Goal: Information Seeking & Learning: Understand process/instructions

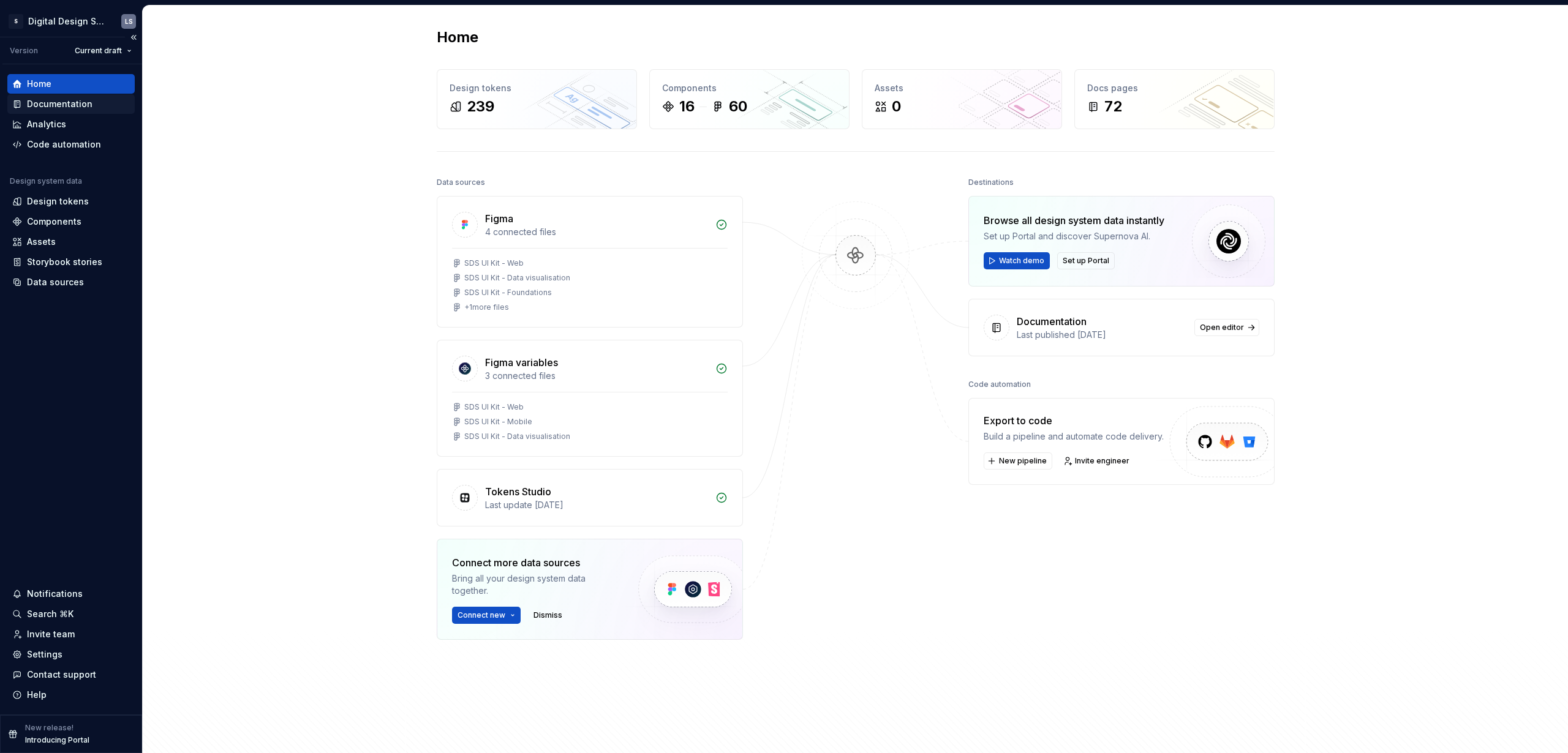
click at [88, 104] on div "Documentation" at bounding box center [59, 104] width 65 height 13
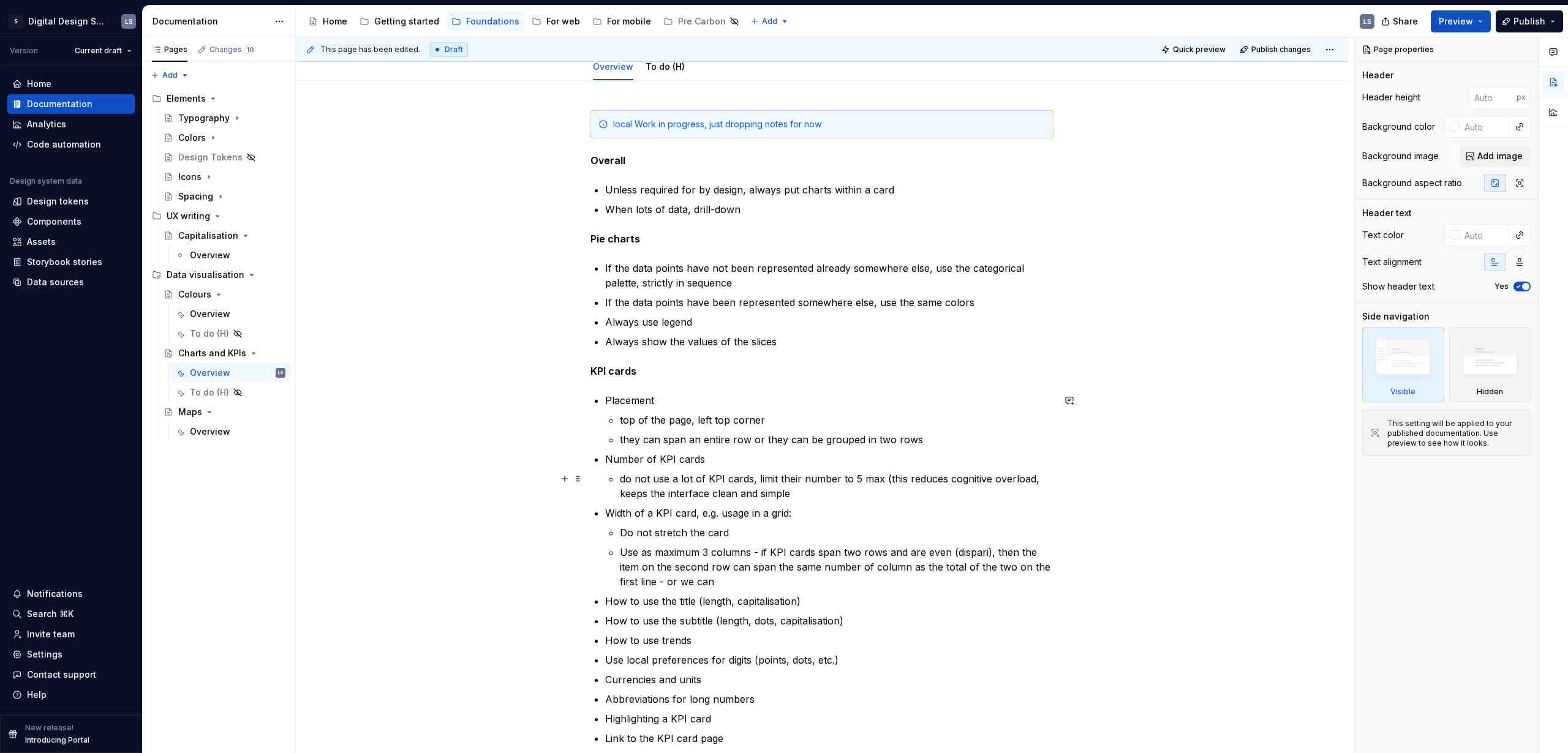
scroll to position [193, 0]
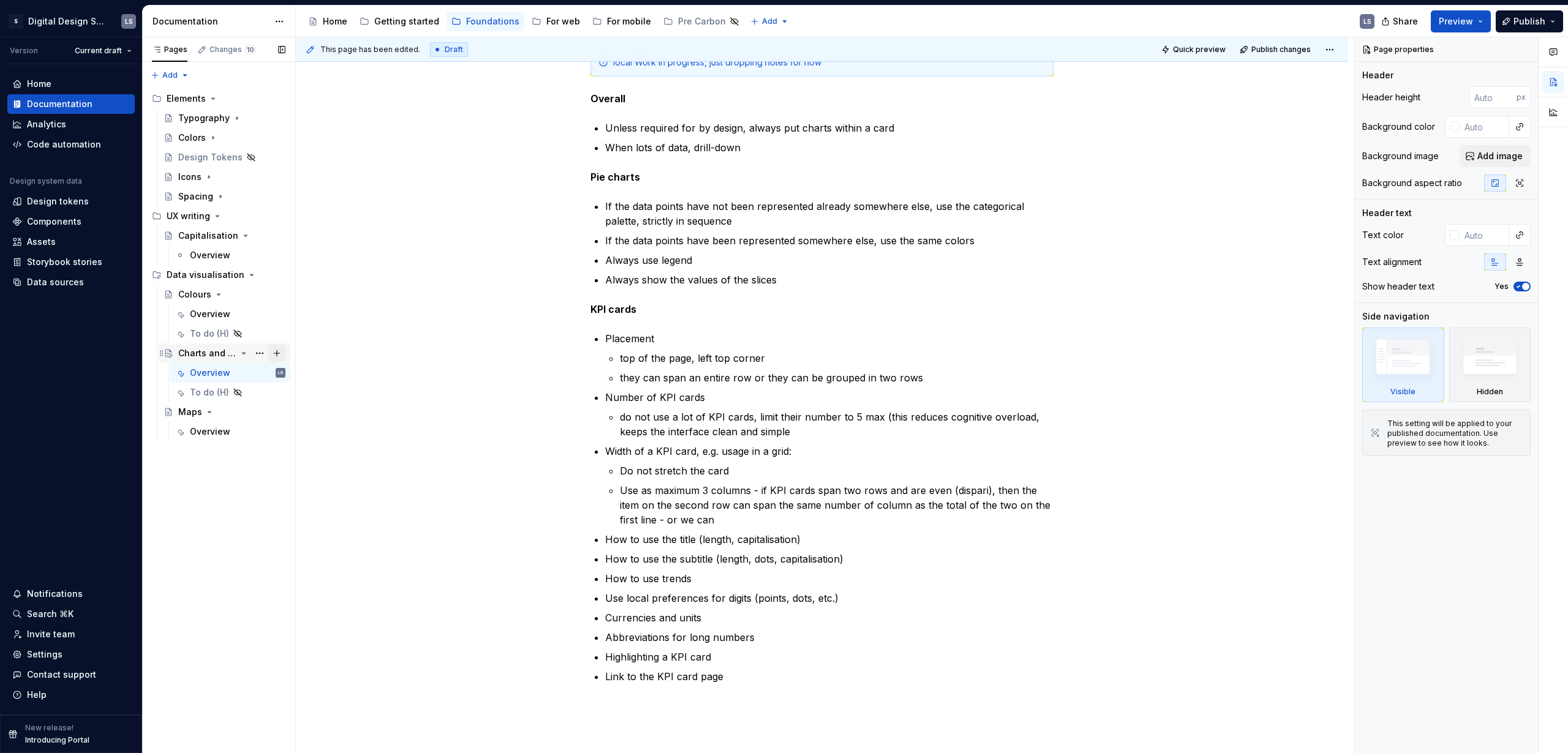
click at [276, 355] on button "Page tree" at bounding box center [277, 353] width 17 height 17
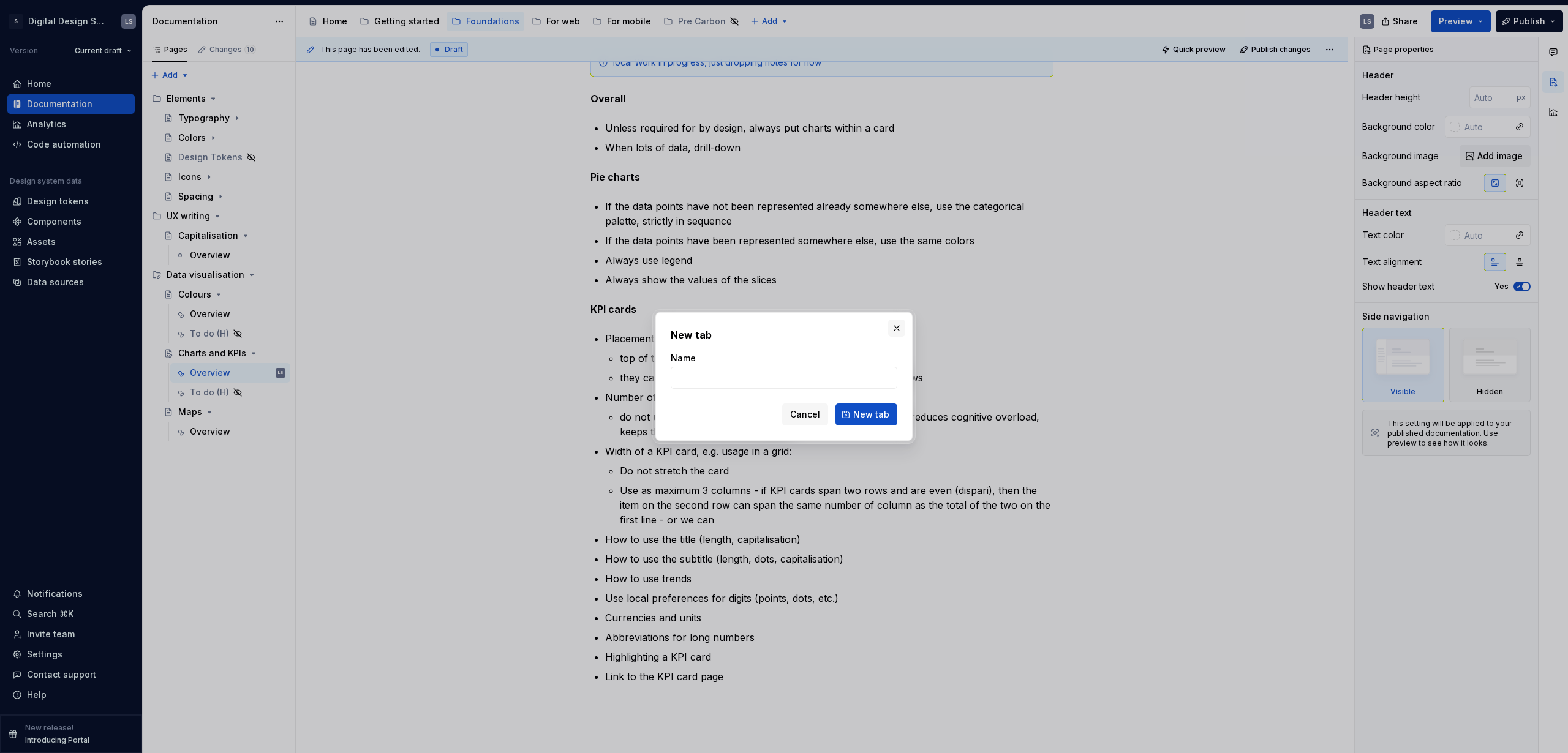
click at [895, 324] on button "button" at bounding box center [896, 328] width 17 height 17
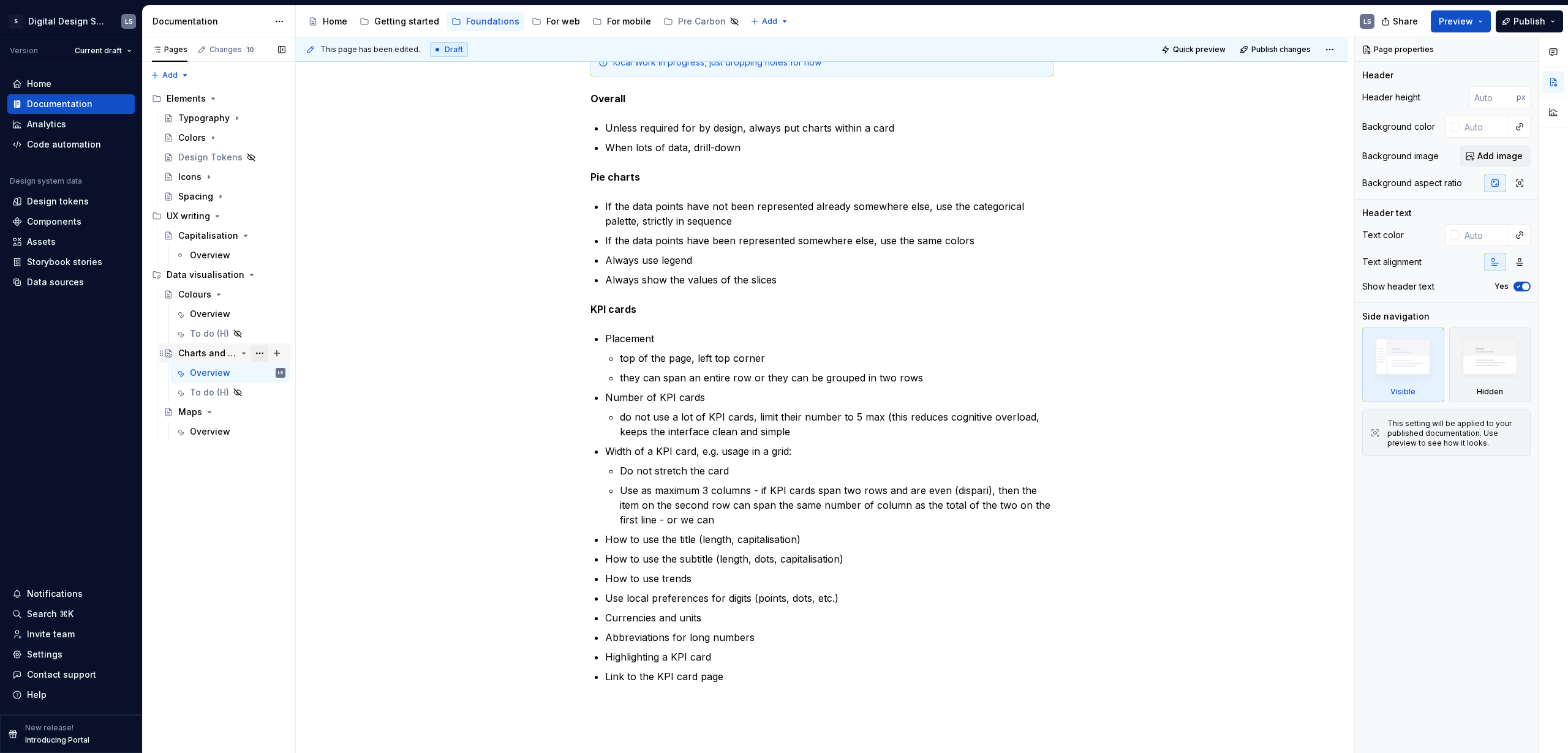
click at [267, 352] on button "Page tree" at bounding box center [260, 353] width 17 height 17
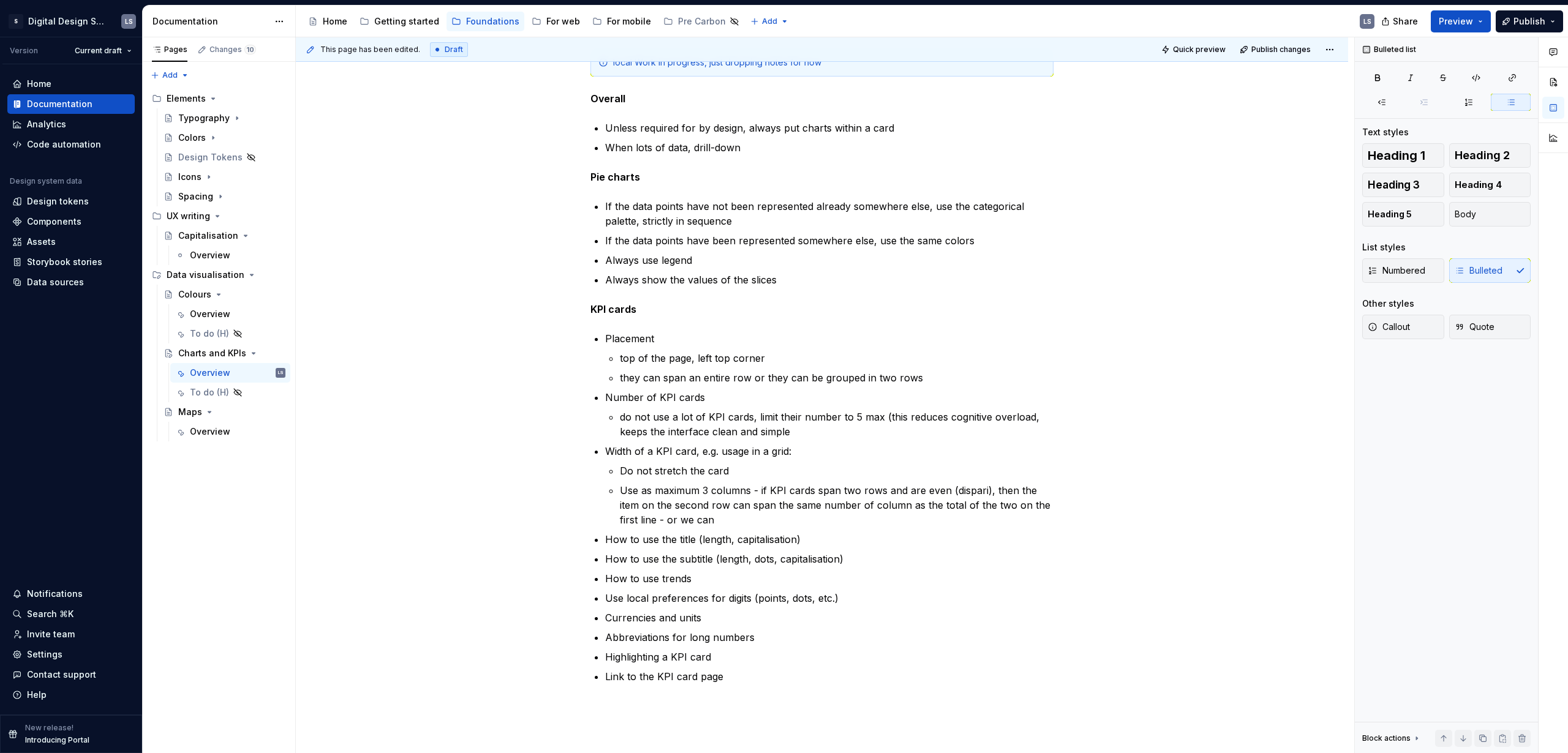
click at [784, 406] on html "2560px x 1230px S Digital Design System LS Version Current draft Home Documenta…" at bounding box center [784, 376] width 1568 height 753
click at [278, 277] on button "Page tree" at bounding box center [277, 275] width 17 height 17
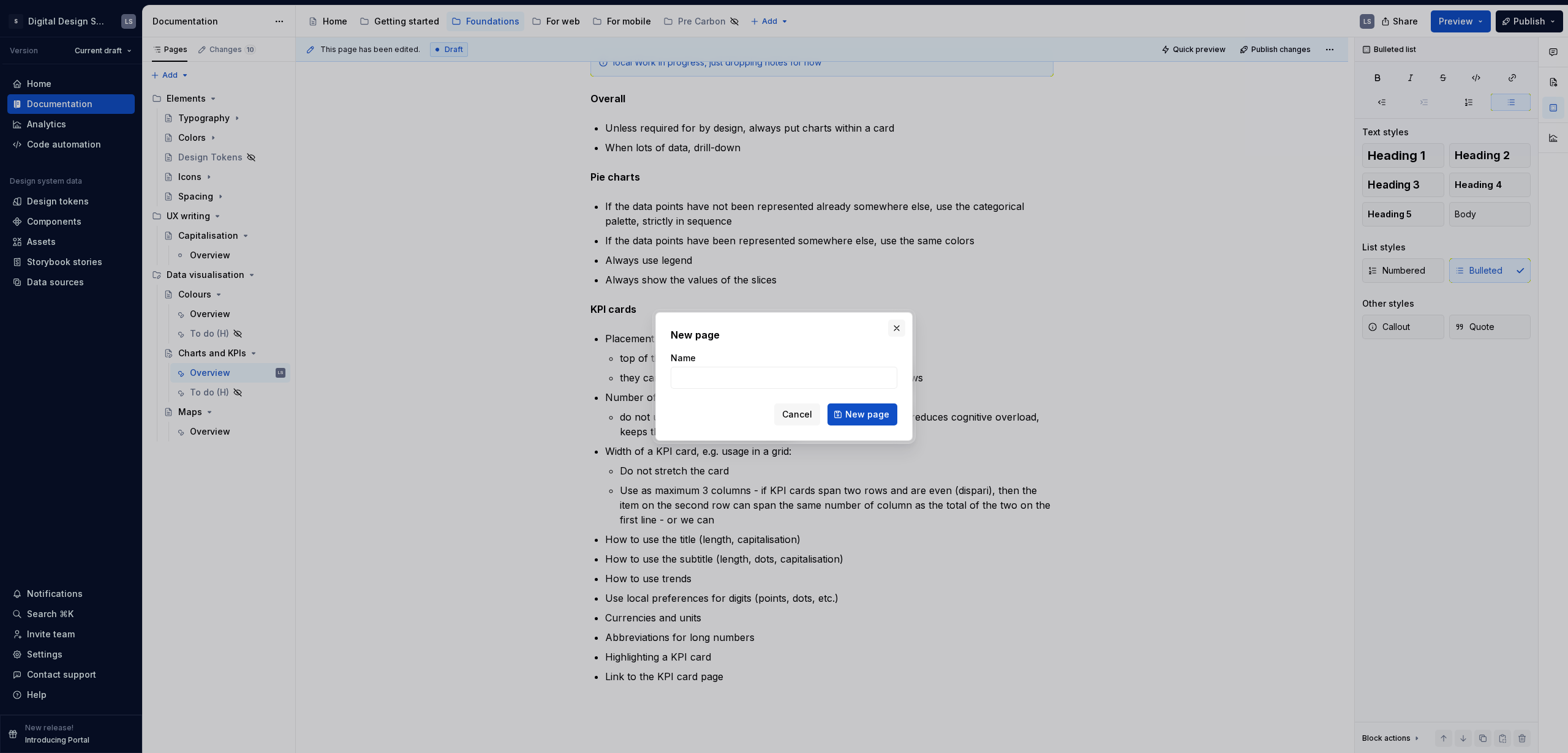
click at [897, 322] on button "button" at bounding box center [896, 328] width 17 height 17
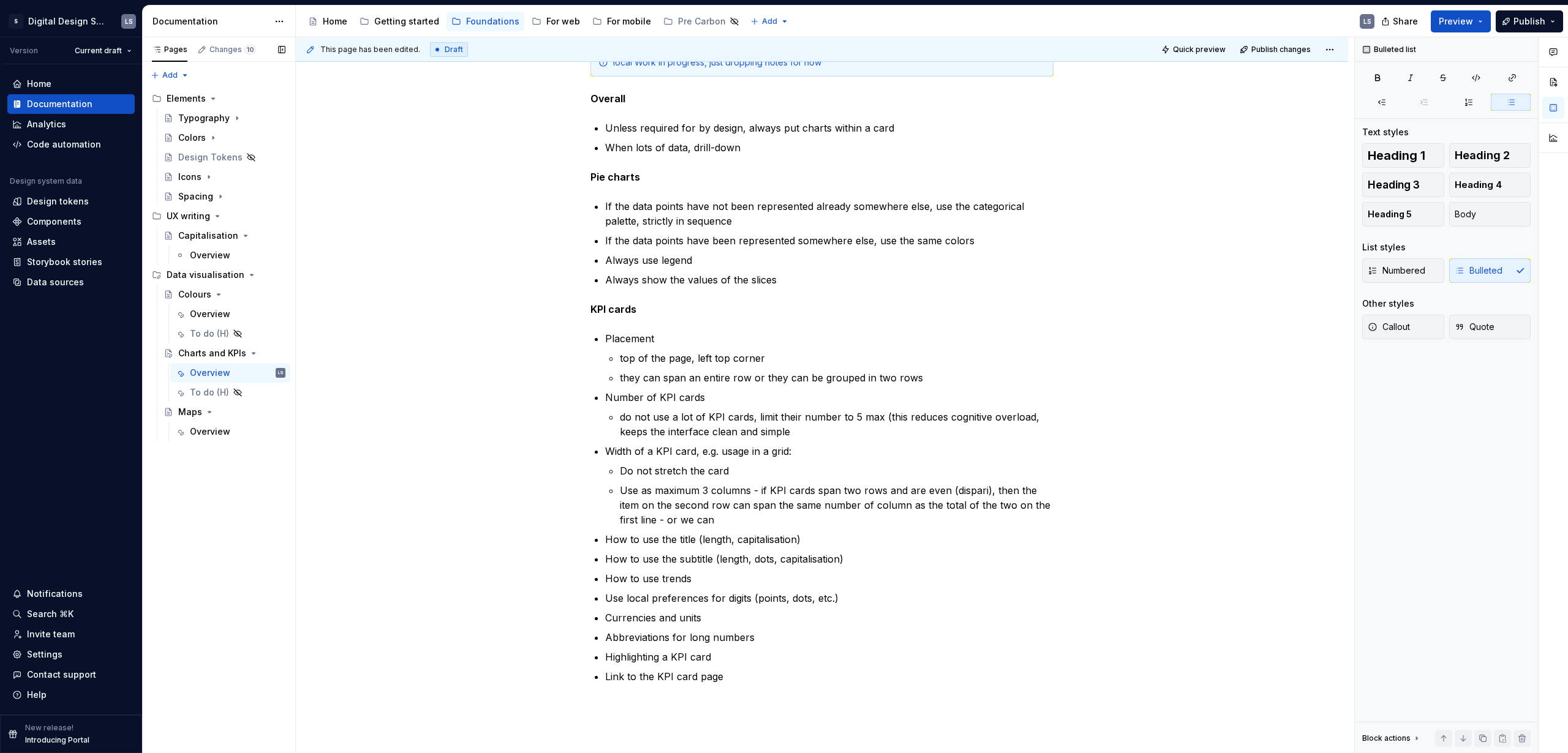
click at [0, 0] on button "Page tree" at bounding box center [0, 0] width 0 height 0
click at [431, 367] on html "2560px x 1230px S Digital Design System LS Version Current draft Home Documenta…" at bounding box center [784, 376] width 1568 height 753
click at [188, 71] on div "Pages Changes 10 Add Accessibility guide for tree Page tree. Navigate the tree …" at bounding box center [218, 396] width 153 height 716
click at [191, 120] on div "New group" at bounding box center [209, 119] width 80 height 13
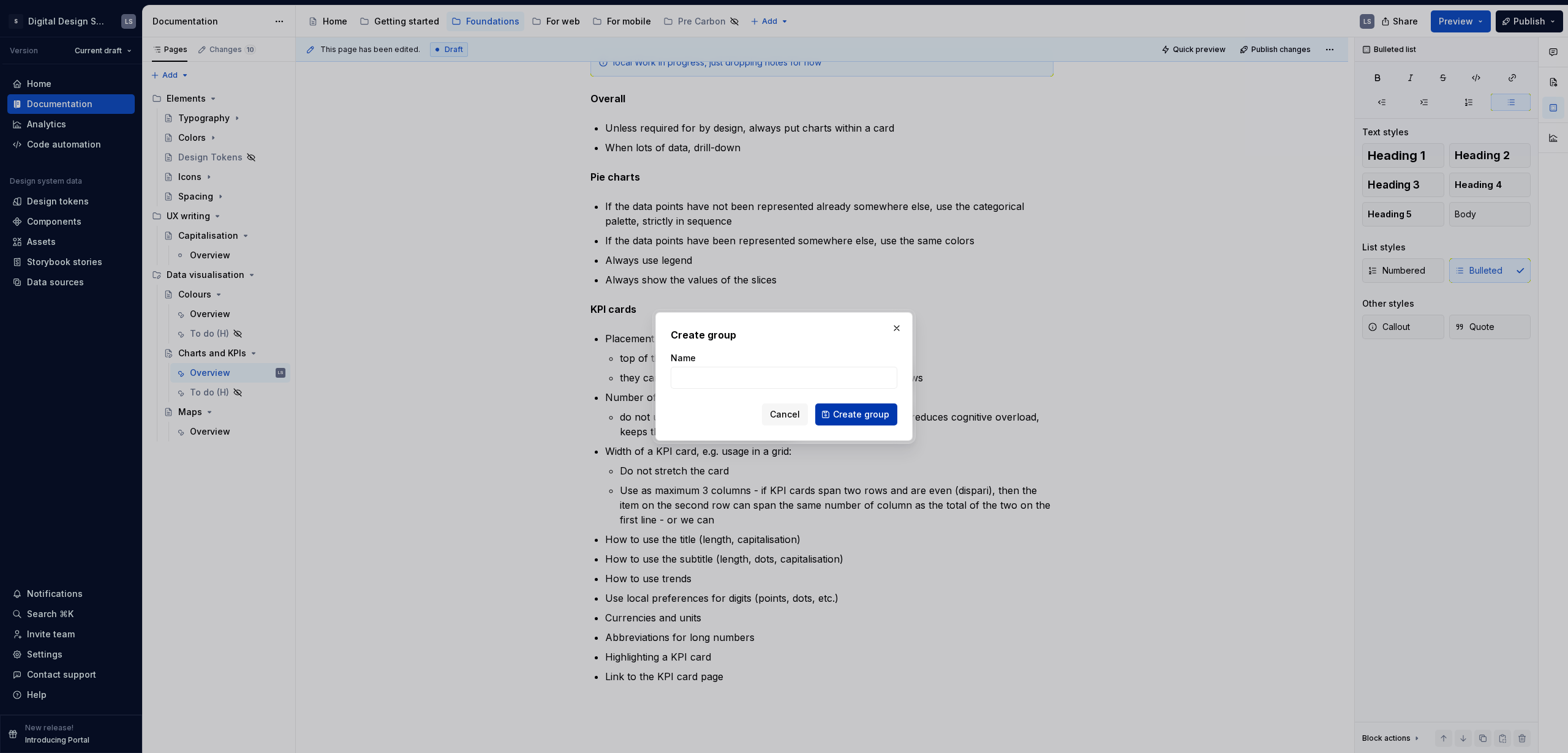
click at [856, 414] on span "Create group" at bounding box center [861, 414] width 56 height 13
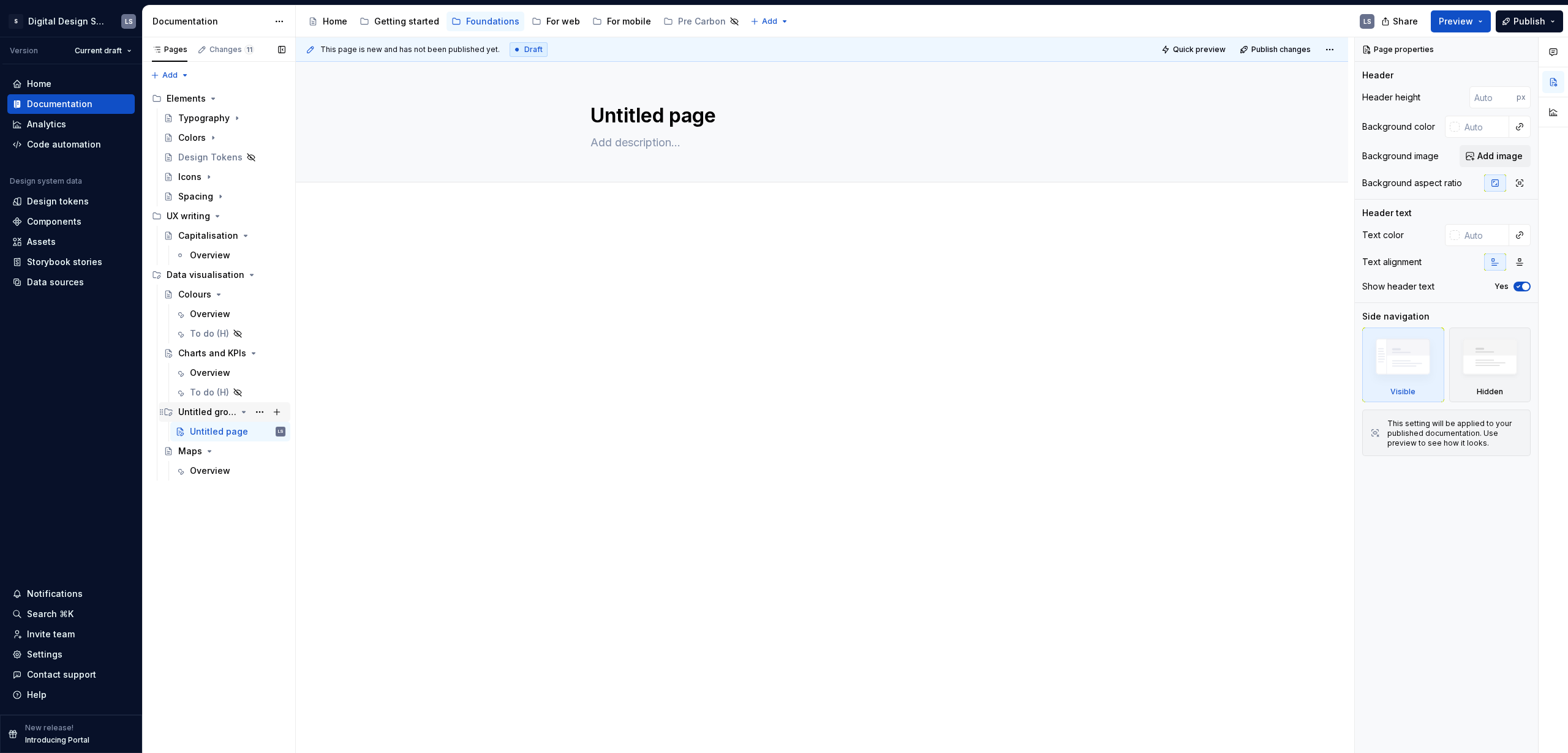
click at [221, 412] on div "Untitled group" at bounding box center [207, 412] width 58 height 13
click at [256, 410] on button "Page tree" at bounding box center [260, 412] width 17 height 17
type textarea "*"
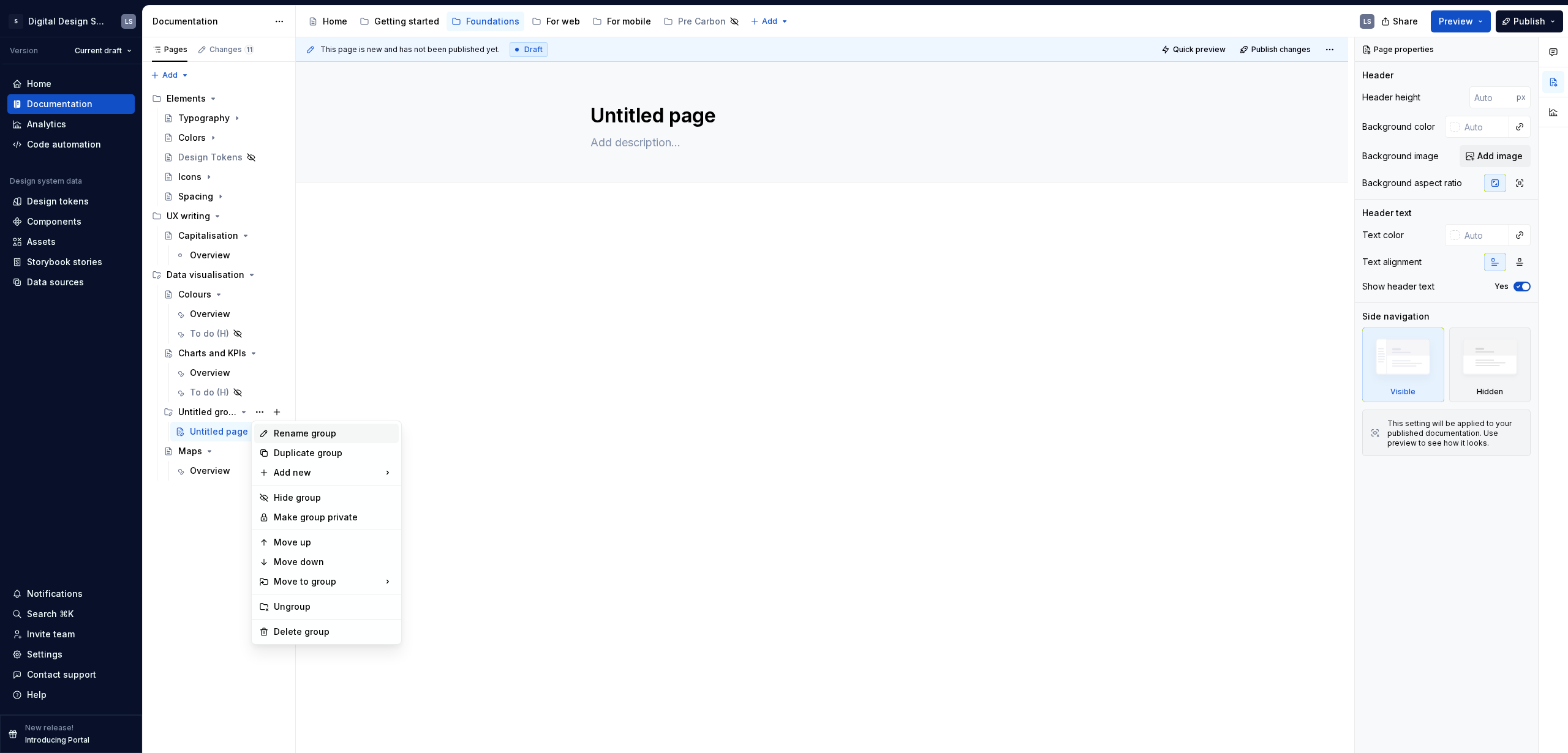
click at [292, 429] on div "Rename group" at bounding box center [334, 433] width 120 height 13
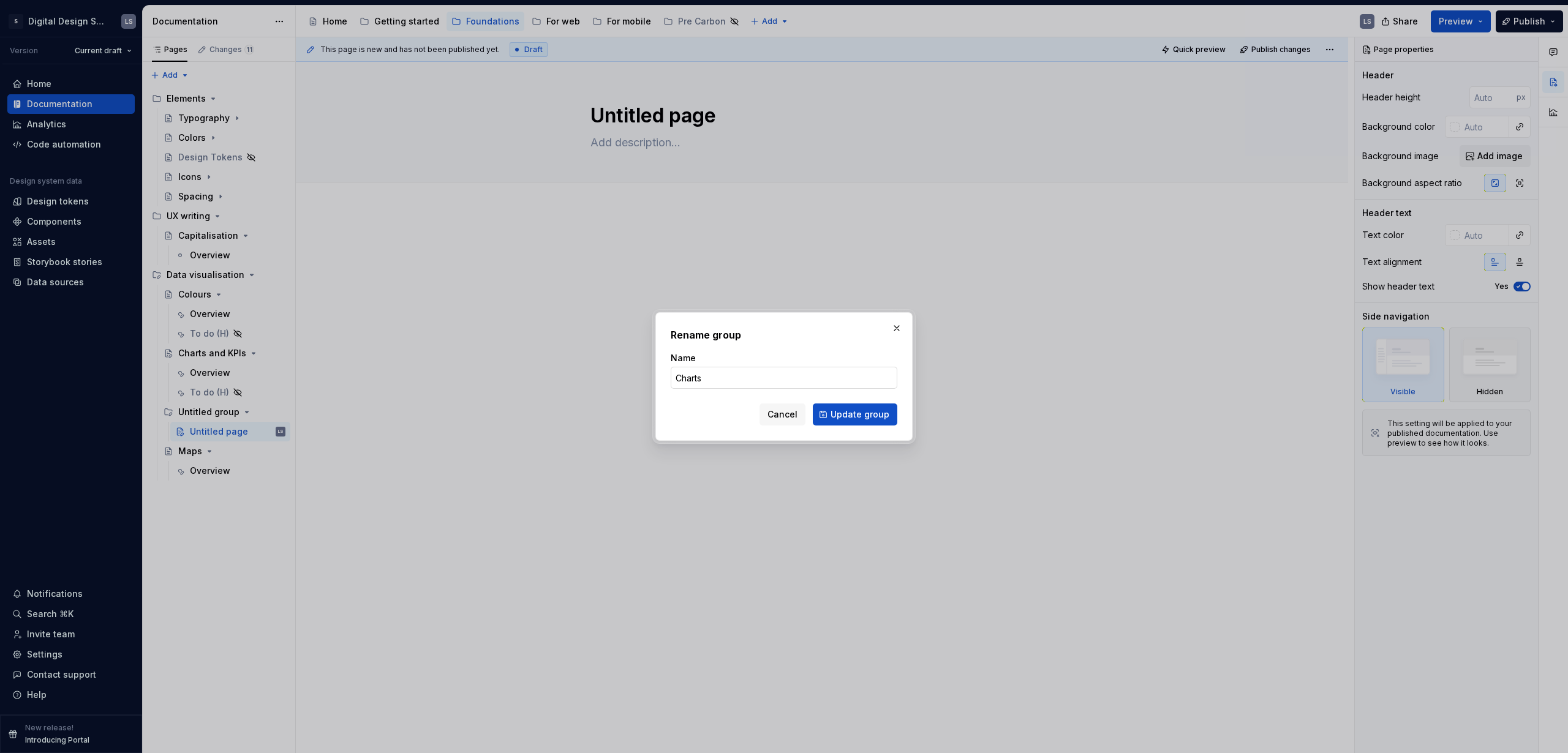
type input "Charts"
click button "Update group" at bounding box center [855, 414] width 84 height 22
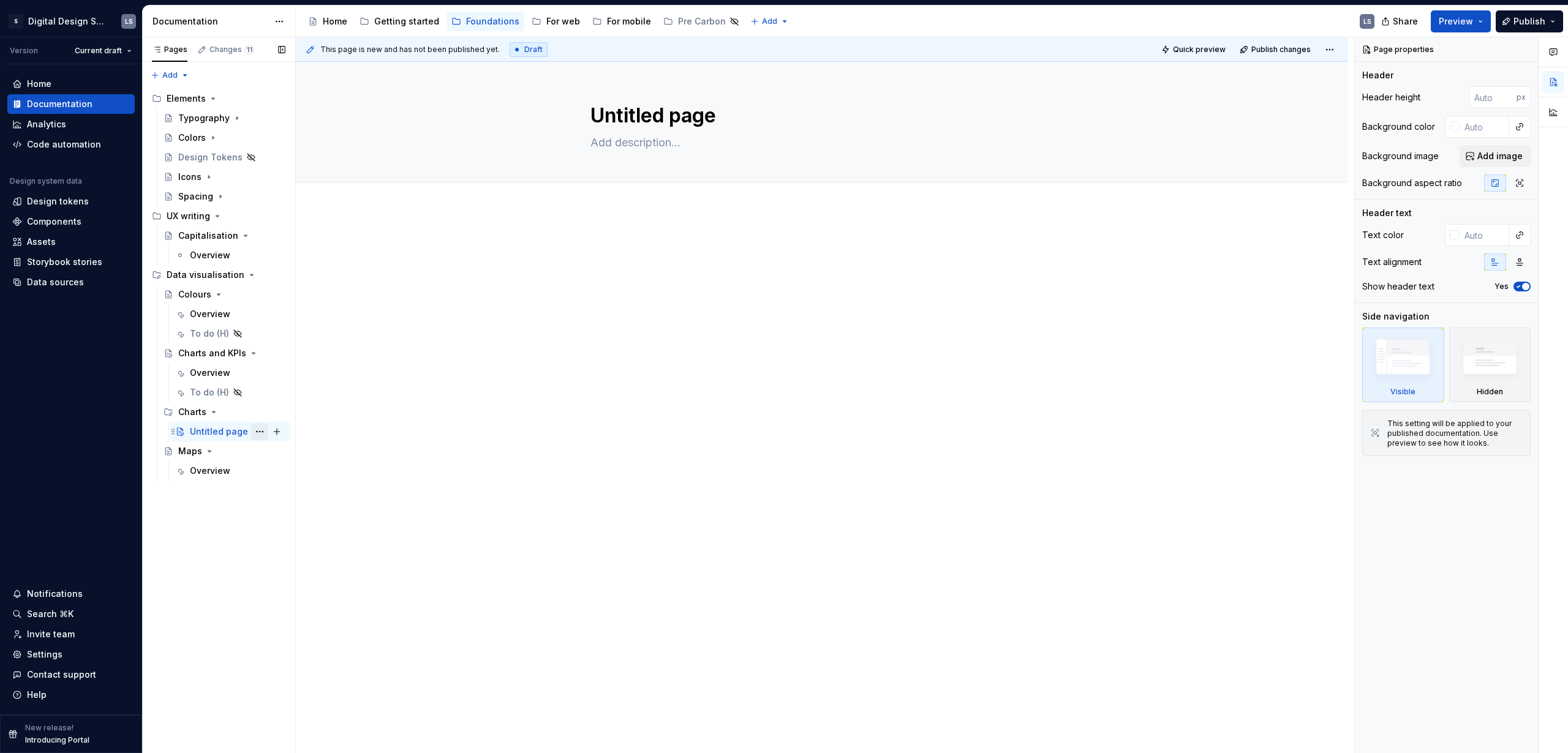
click at [263, 431] on button "Page tree" at bounding box center [260, 432] width 17 height 17
click at [220, 369] on div "Pages Changes 11 Add Accessibility guide for tree Page tree. Navigate the tree …" at bounding box center [218, 396] width 153 height 716
click at [218, 372] on div "Overview" at bounding box center [210, 373] width 40 height 13
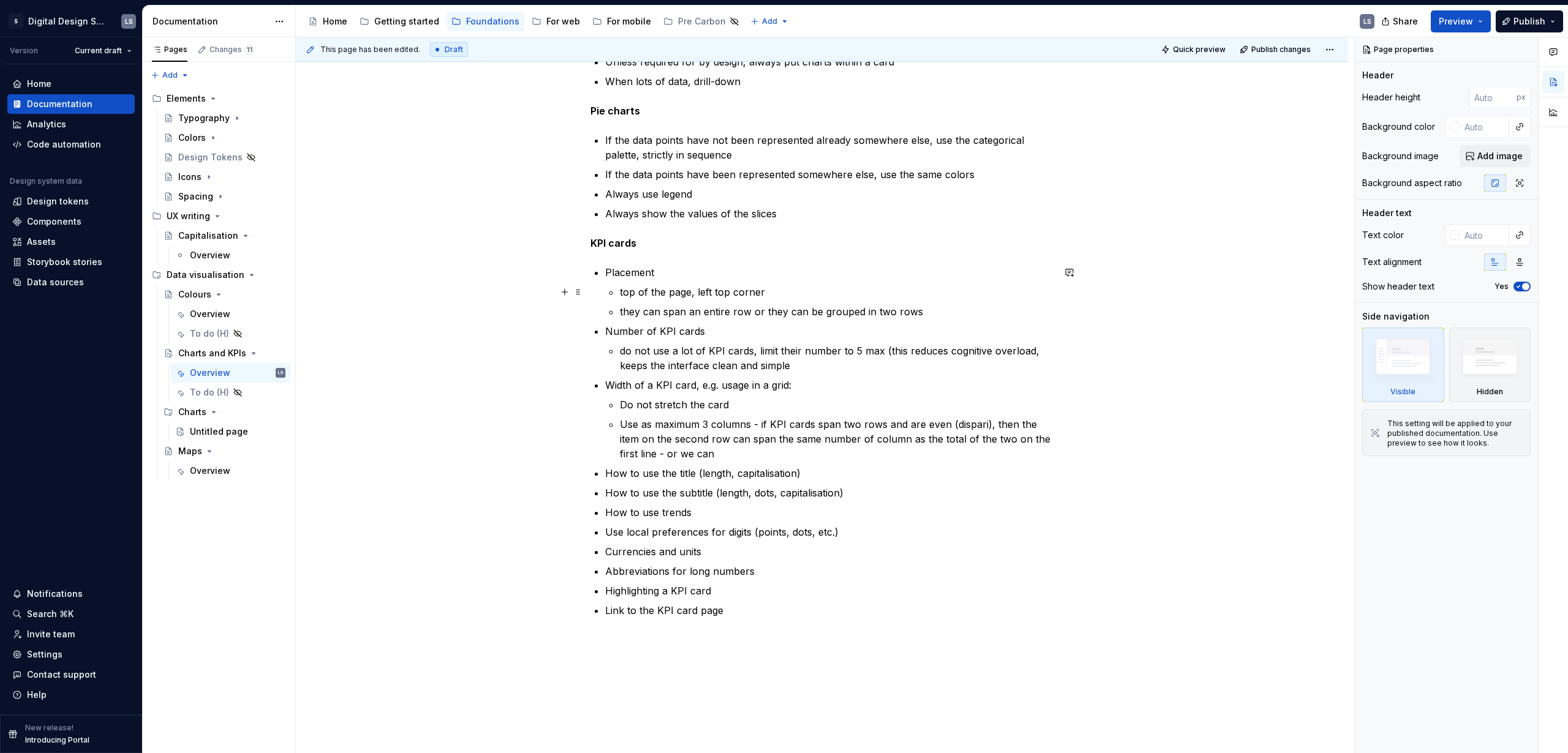
scroll to position [260, 0]
click at [678, 475] on p "How to use the title (length, capitalisation)" at bounding box center [829, 473] width 449 height 15
type textarea "*"
click at [678, 475] on p "How to use the title (length, capitalisation)" at bounding box center [829, 473] width 449 height 15
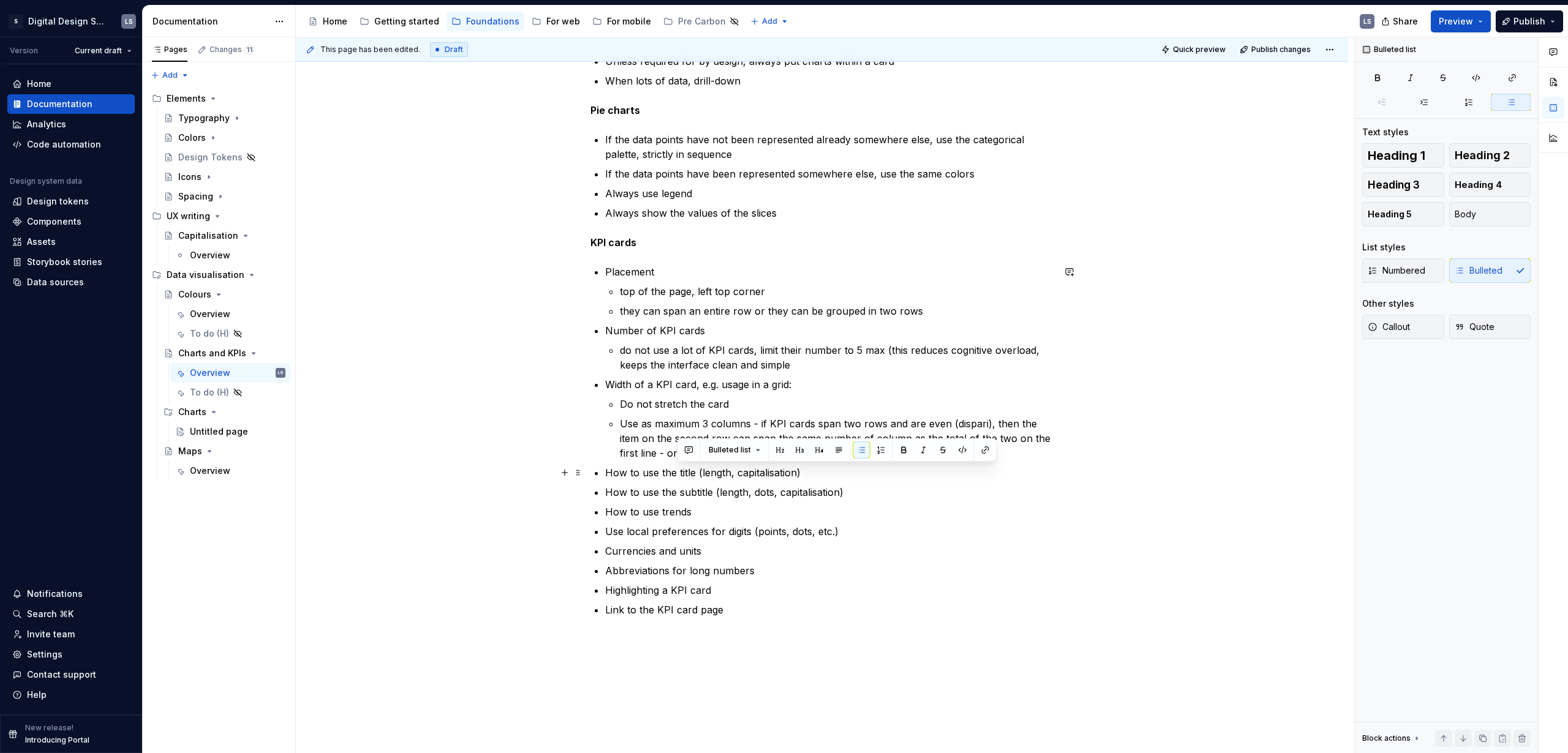
click at [811, 473] on p "How to use the title (length, capitalisation)" at bounding box center [829, 473] width 449 height 15
drag, startPoint x: 860, startPoint y: 482, endPoint x: 801, endPoint y: 473, distance: 59.7
click at [801, 473] on p "How to use the title (length, capitalisation) (do’s and dont’s)" at bounding box center [829, 473] width 449 height 15
copy p "(do’s and dont’s)"
click at [856, 492] on p "How to use the subtitle (length, dots, capitalisation)" at bounding box center [829, 492] width 449 height 15
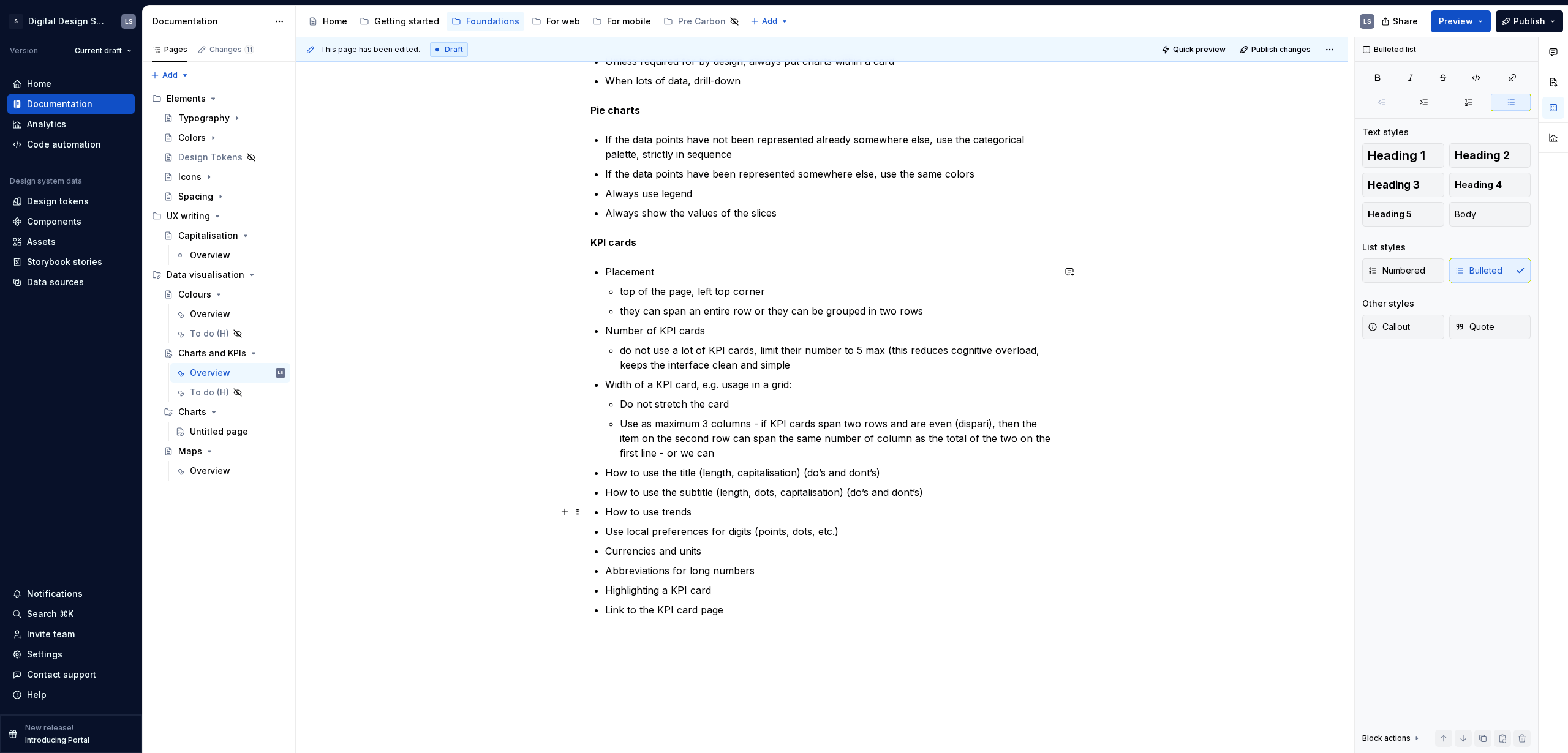
click at [765, 519] on ul "Placement top of the page, left top corner they can span an entire row or they …" at bounding box center [829, 440] width 449 height 353
click at [760, 510] on p "How to use trends" at bounding box center [829, 512] width 449 height 15
click at [781, 333] on p "Number of KPI cards" at bounding box center [829, 330] width 449 height 15
click at [780, 385] on p "Width of a KPI card, e.g. usage in a grid:" at bounding box center [829, 384] width 449 height 15
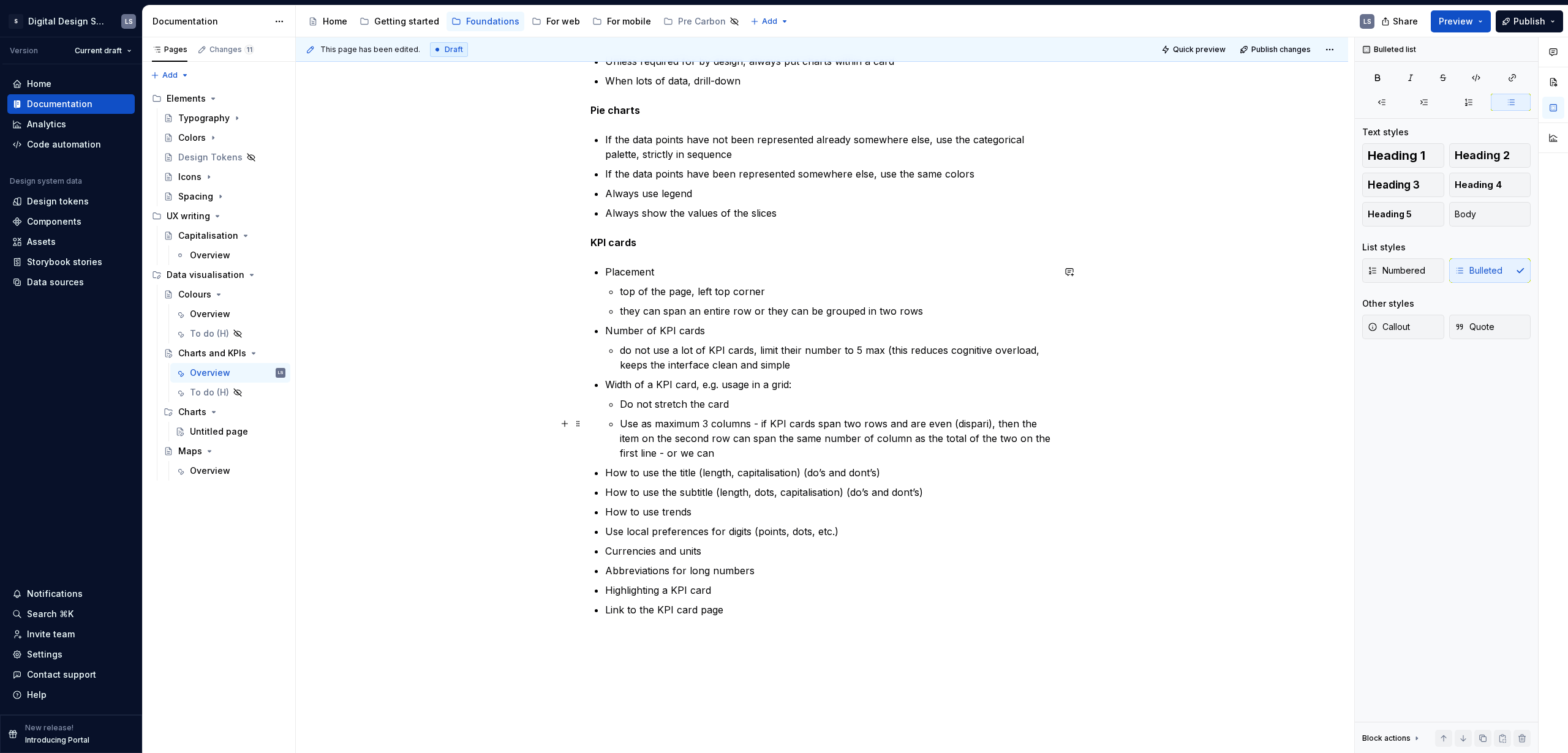
click at [707, 453] on p "Use as maximum 3 columns - if KPI cards span two rows and are even (dispari), t…" at bounding box center [836, 438] width 433 height 44
type textarea "*"
